Goal: Information Seeking & Learning: Learn about a topic

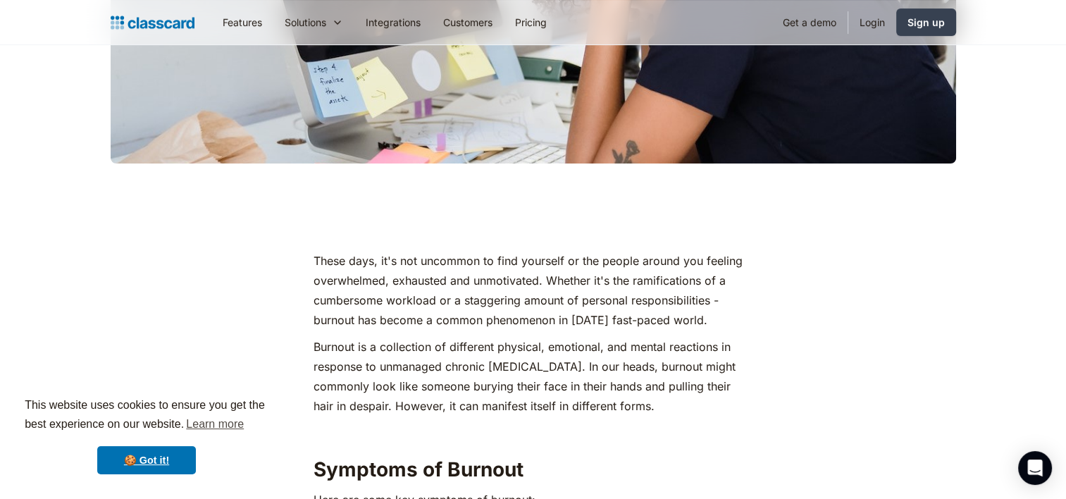
scroll to position [448, 0]
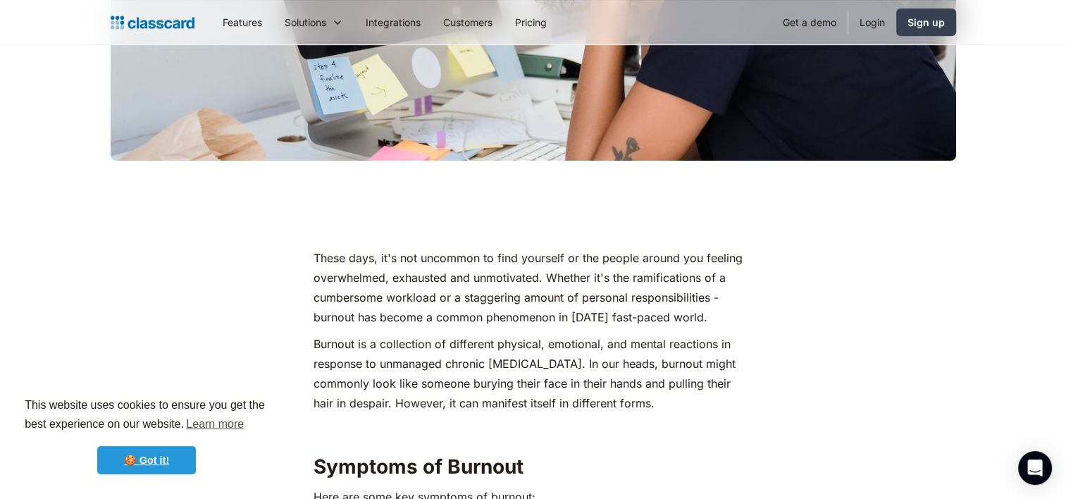
click at [125, 473] on link "🍪 Got it!" at bounding box center [146, 460] width 99 height 28
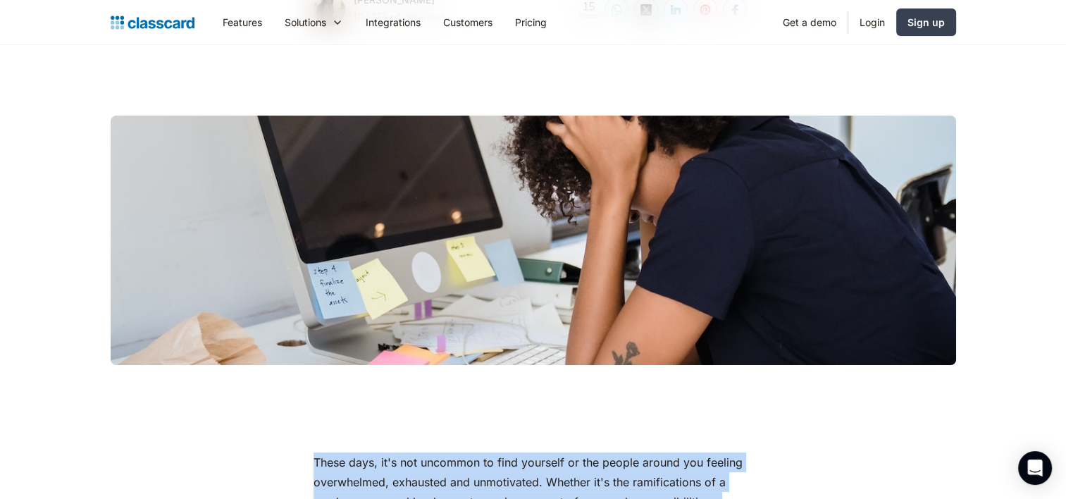
scroll to position [280, 0]
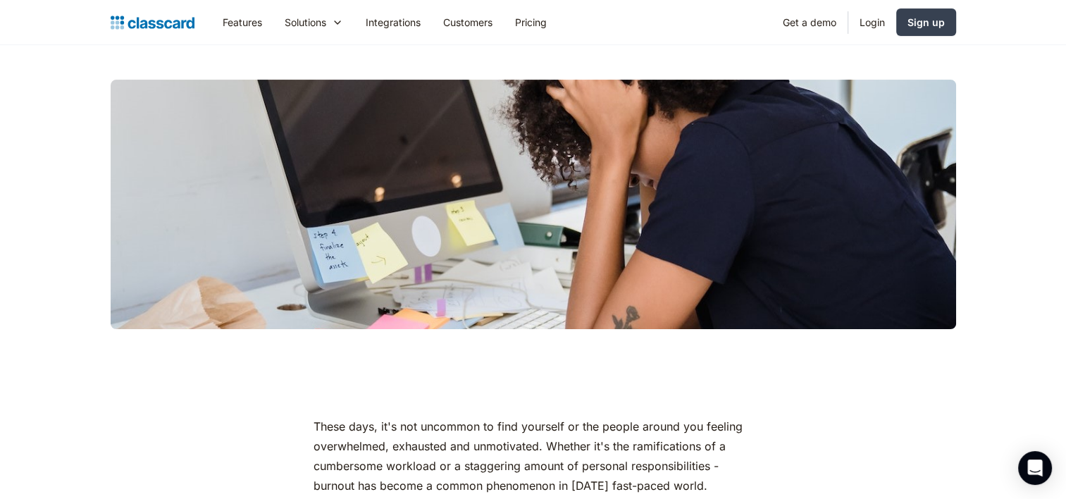
drag, startPoint x: 288, startPoint y: 384, endPoint x: 254, endPoint y: 380, distance: 34.0
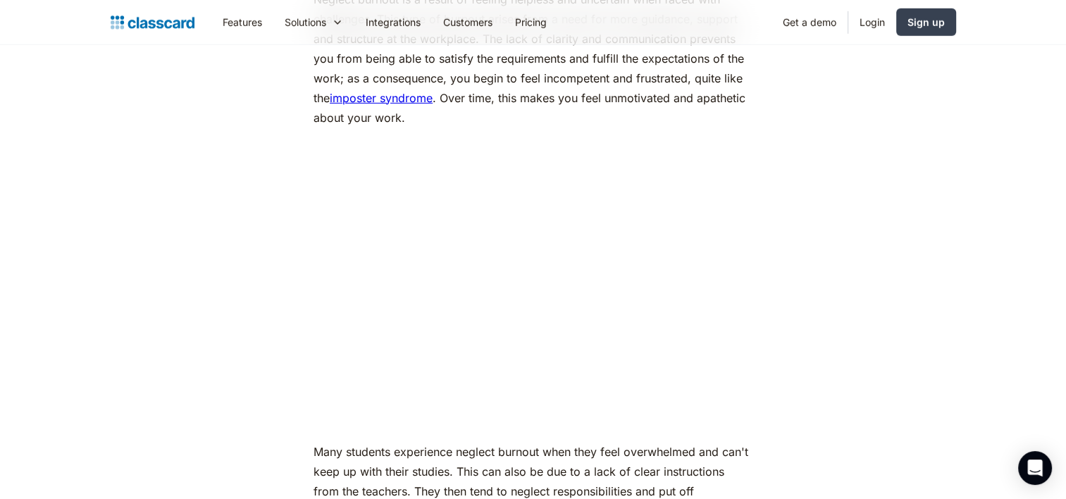
scroll to position [4316, 0]
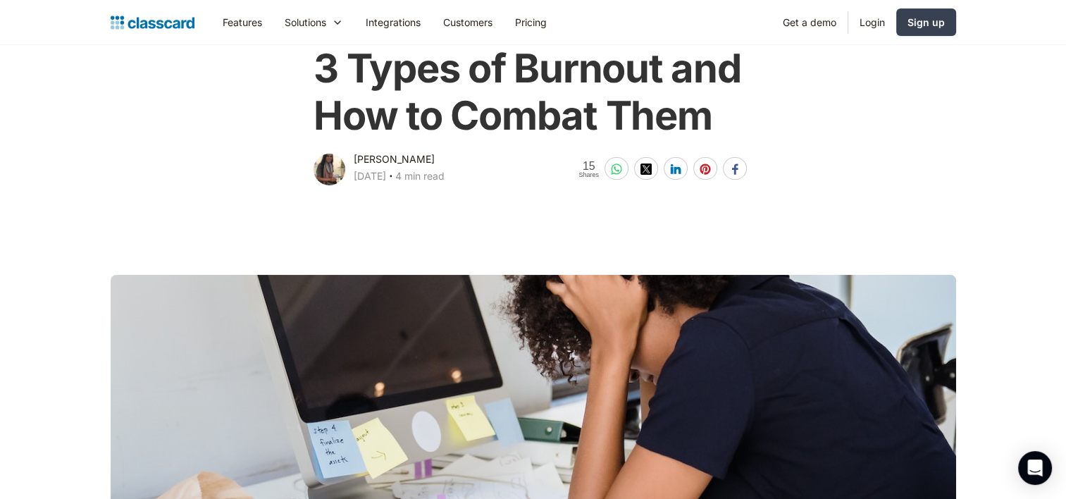
scroll to position [0, 0]
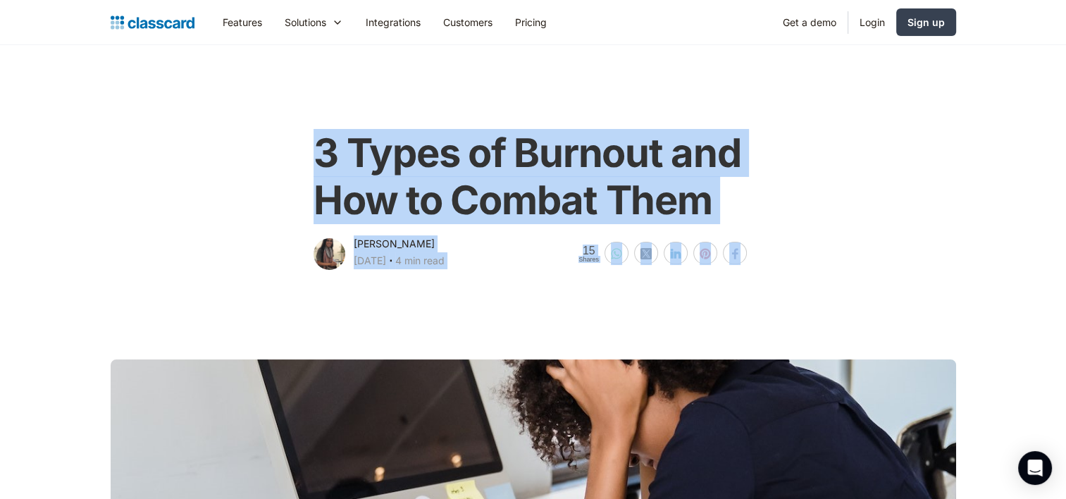
drag, startPoint x: 302, startPoint y: 142, endPoint x: 600, endPoint y: 282, distance: 330.0
click at [600, 282] on main at bounding box center [533, 449] width 1066 height 354
drag, startPoint x: 600, startPoint y: 282, endPoint x: 530, endPoint y: 293, distance: 71.4
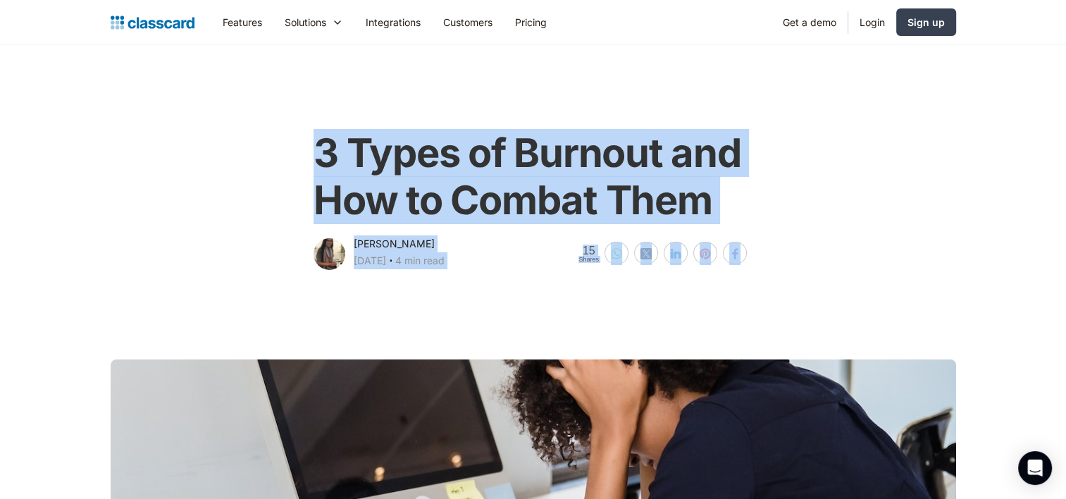
click at [530, 293] on main at bounding box center [533, 449] width 1066 height 354
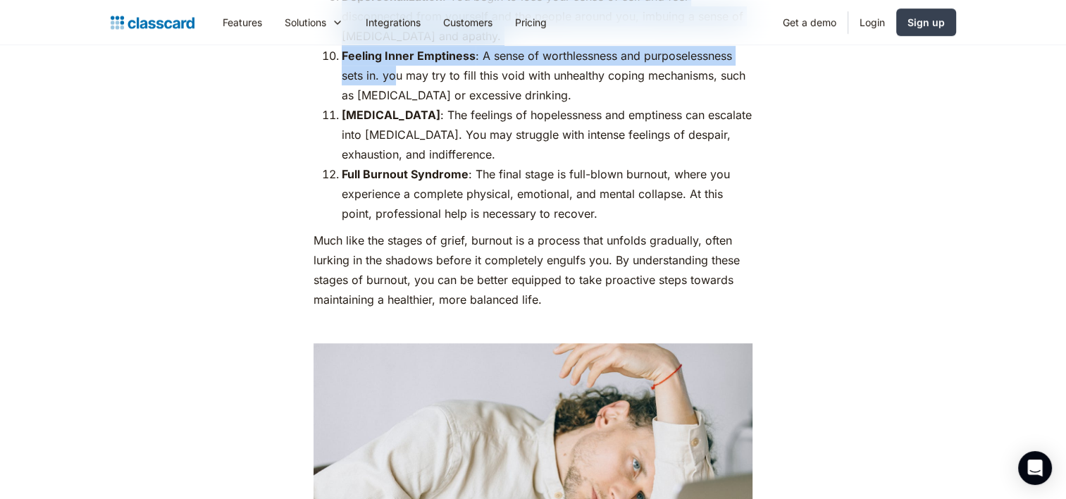
scroll to position [6085, 0]
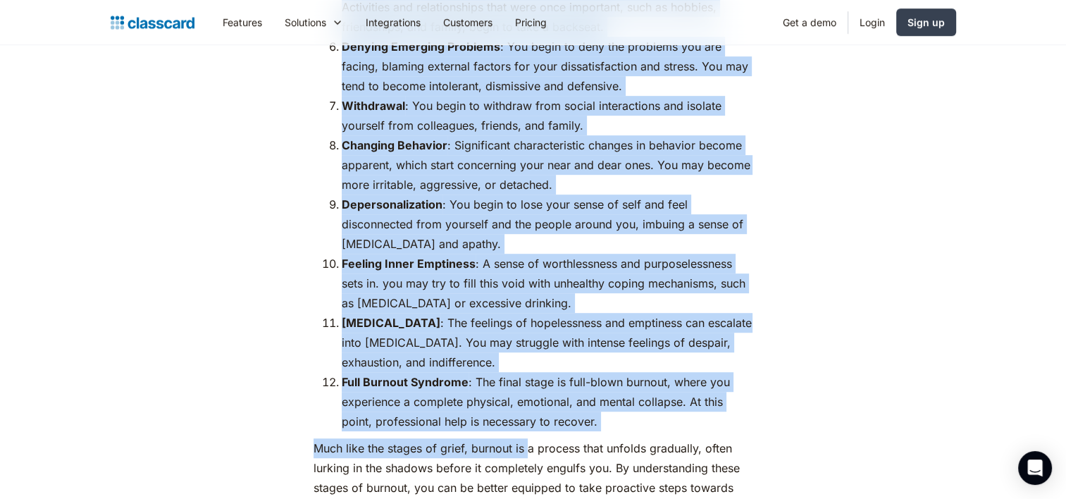
drag, startPoint x: 338, startPoint y: 94, endPoint x: 528, endPoint y: 382, distance: 345.1
click at [528, 438] on p "Much like the stages of grief, burnout is a process that unfolds gradually, oft…" at bounding box center [533, 477] width 439 height 79
drag, startPoint x: 528, startPoint y: 382, endPoint x: 592, endPoint y: 371, distance: 64.3
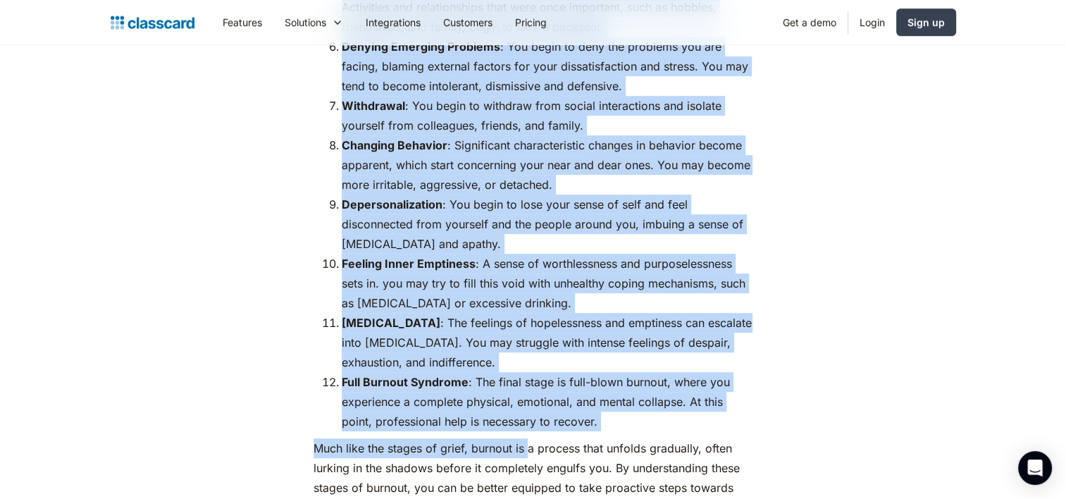
click at [592, 372] on li "Full Burnout Syndrome : The final stage is full-blown burnout, where you experi…" at bounding box center [547, 401] width 411 height 59
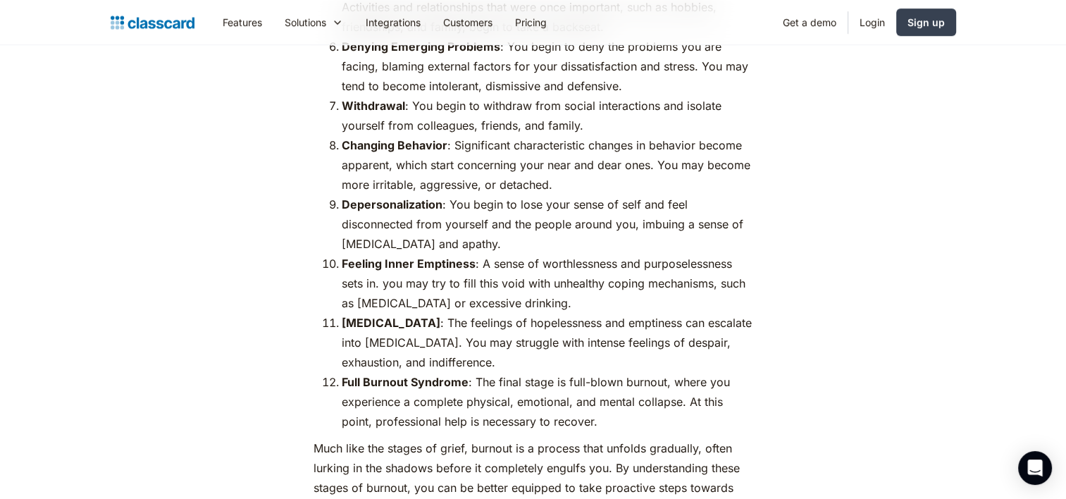
click at [605, 438] on p "Much like the stages of grief, burnout is a process that unfolds gradually, oft…" at bounding box center [533, 477] width 439 height 79
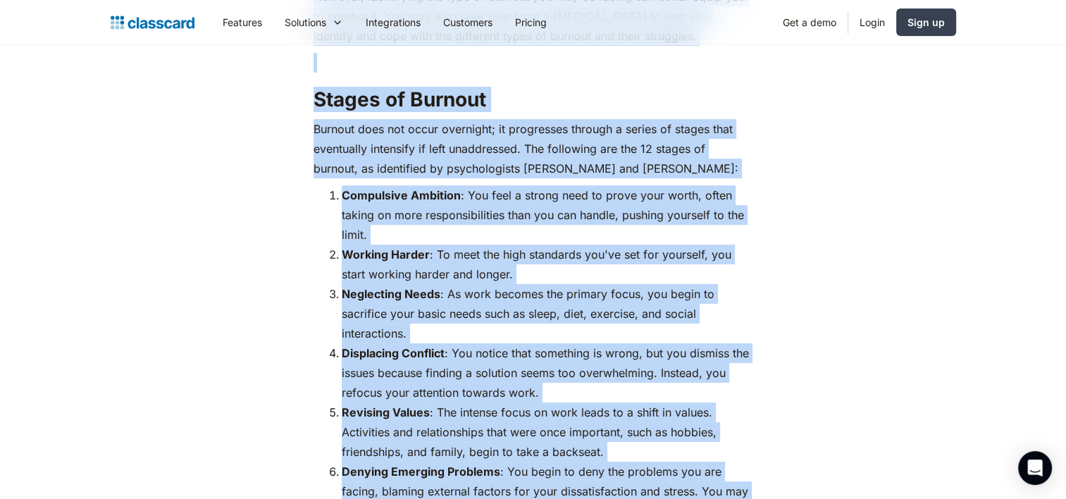
scroll to position [5067, 0]
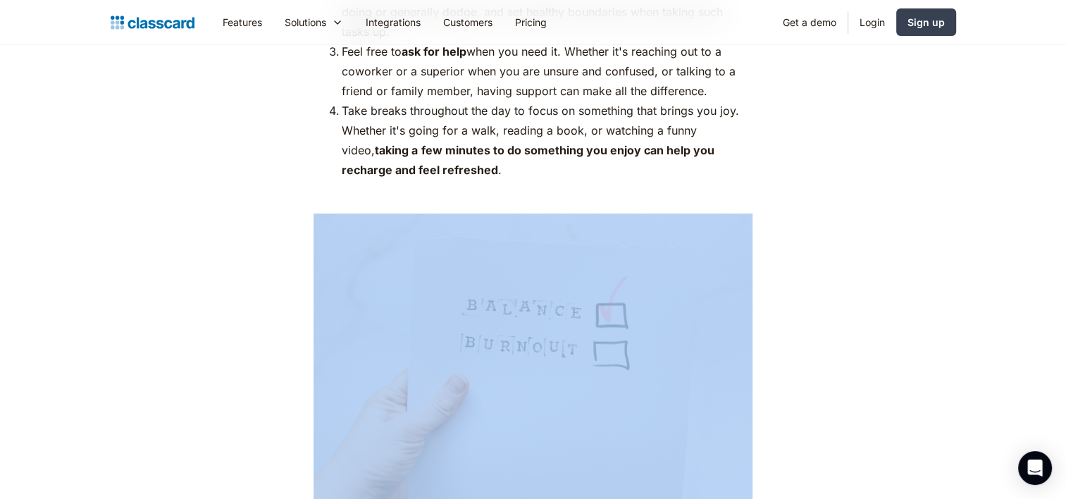
drag, startPoint x: 538, startPoint y: 451, endPoint x: 607, endPoint y: 409, distance: 81.0
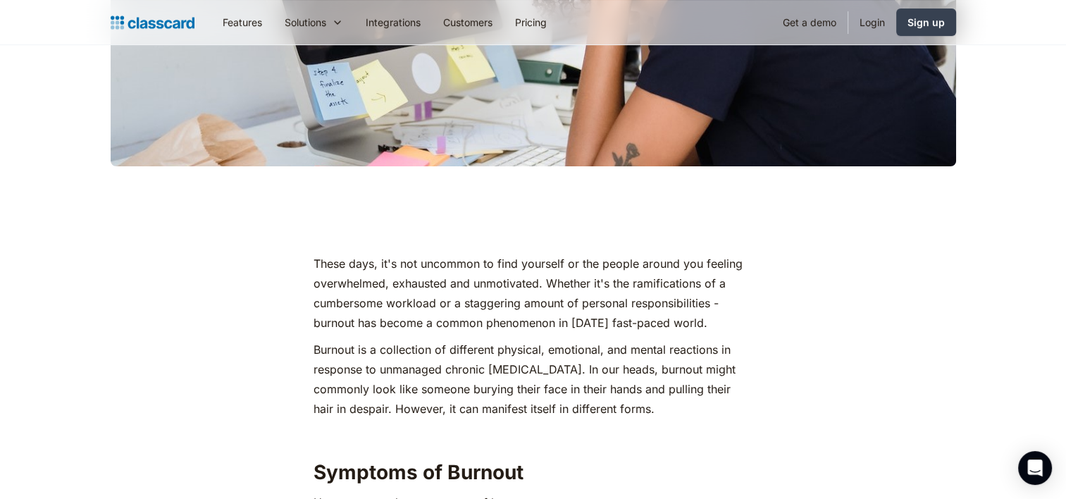
scroll to position [476, 0]
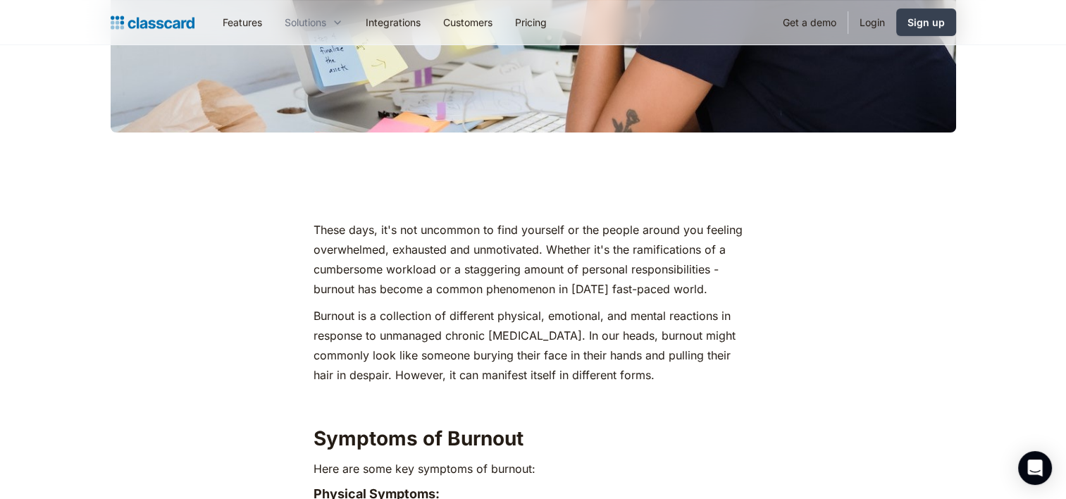
drag, startPoint x: 126, startPoint y: 85, endPoint x: 339, endPoint y: 30, distance: 219.8
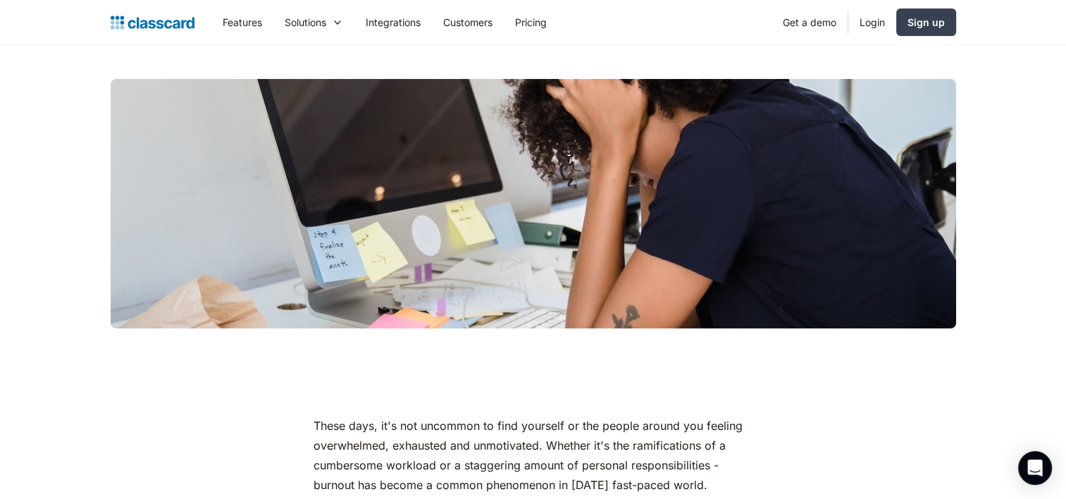
scroll to position [279, 0]
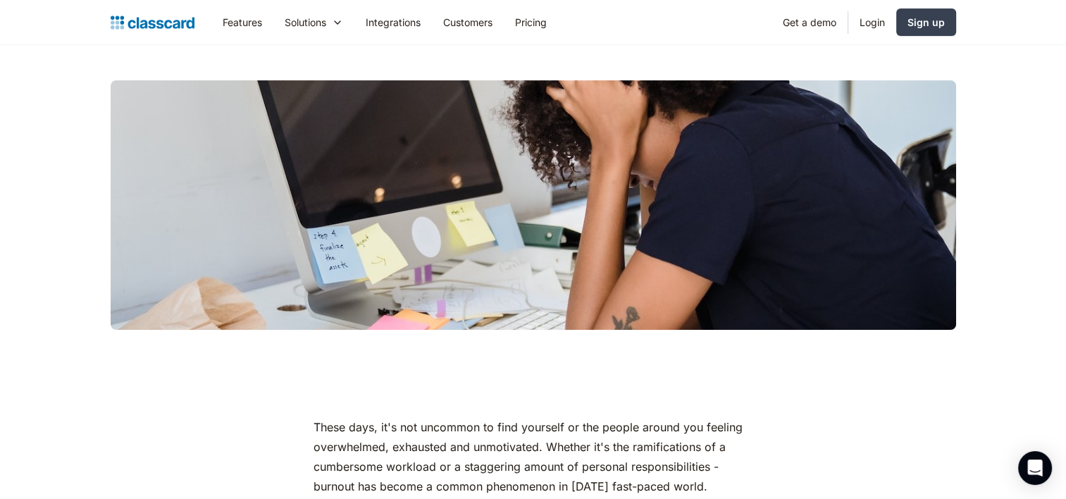
drag, startPoint x: 254, startPoint y: 213, endPoint x: 237, endPoint y: 310, distance: 98.8
click at [237, 310] on div at bounding box center [534, 204] width 846 height 249
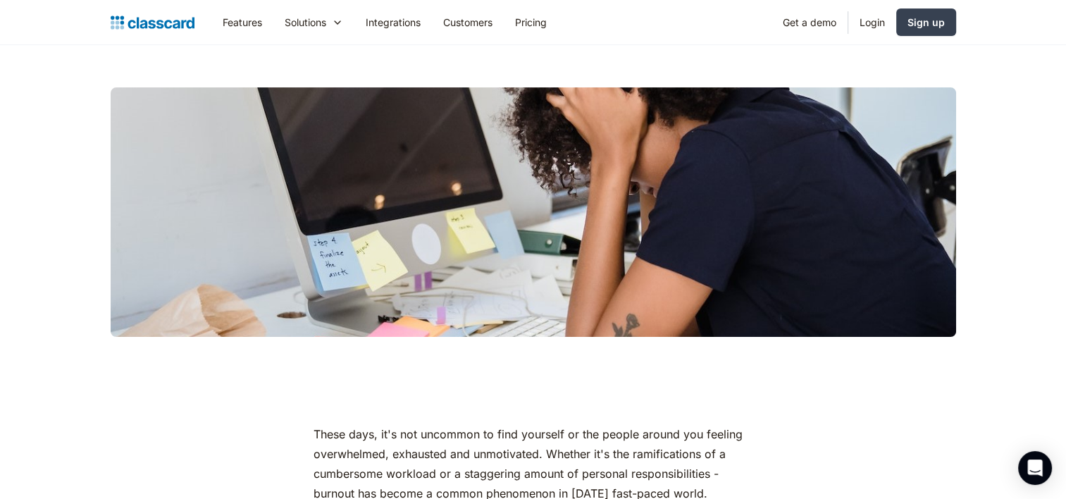
scroll to position [0, 0]
